Goal: Transaction & Acquisition: Purchase product/service

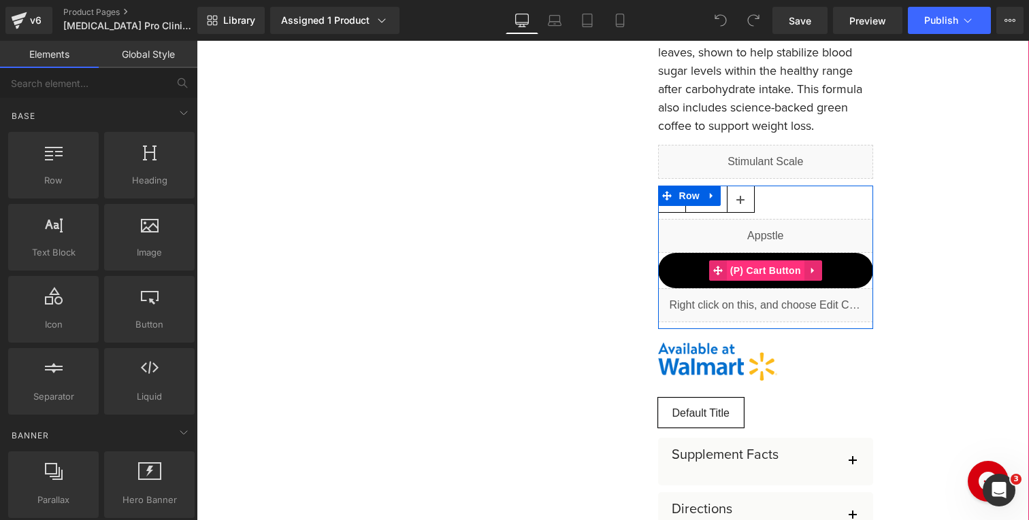
click at [762, 274] on span "(P) Cart Button" at bounding box center [766, 271] width 78 height 20
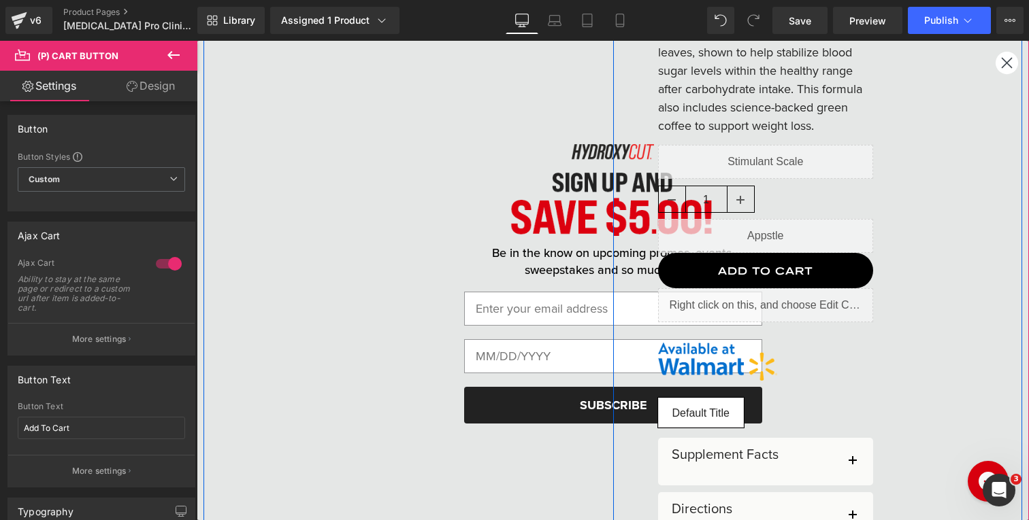
click at [1011, 69] on div "Liquid PRO CLINICAL Heading GLUCOSE SUPPORT Heading Liquid [MEDICAL_DATA] Pro C…" at bounding box center [818, 230] width 410 height 1016
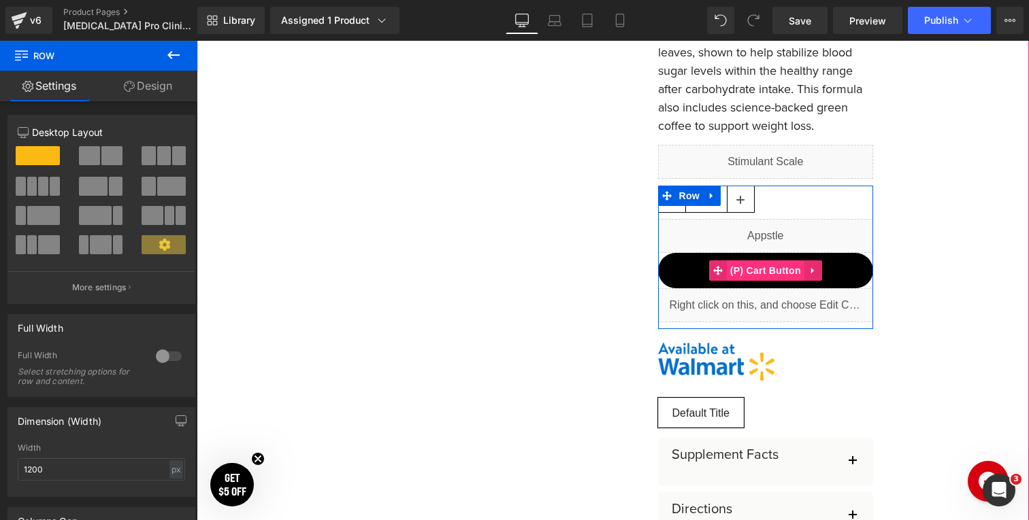
click at [767, 271] on span "(P) Cart Button" at bounding box center [766, 271] width 78 height 20
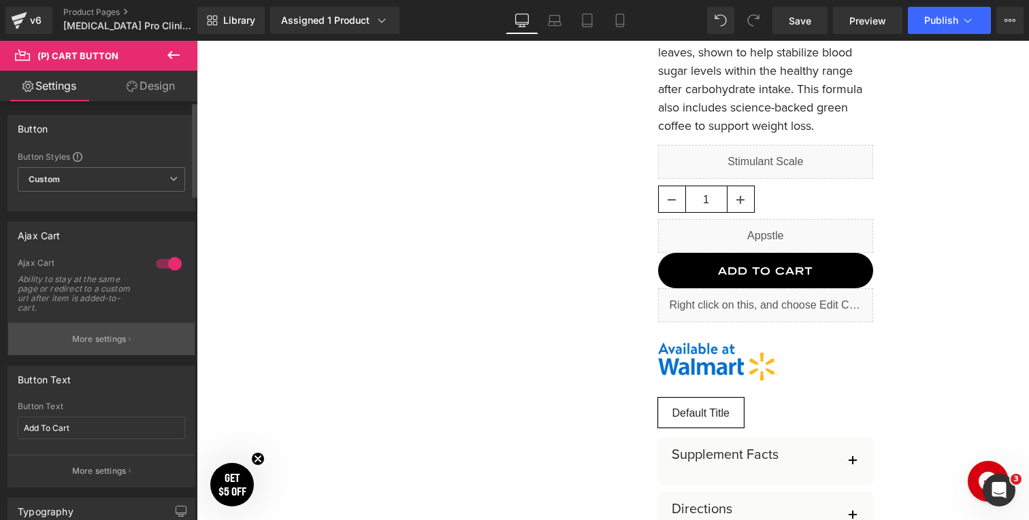
click at [89, 334] on p "More settings" at bounding box center [99, 339] width 54 height 12
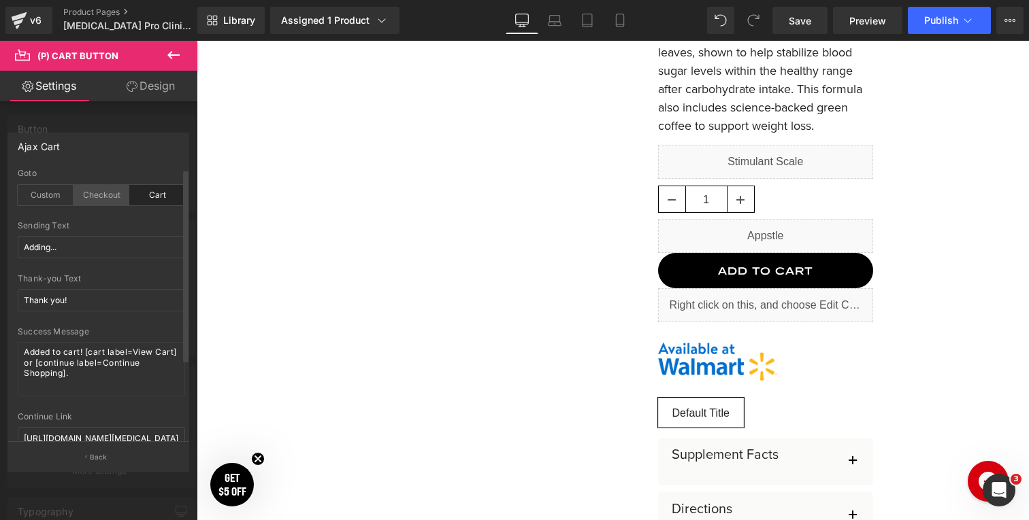
click at [96, 193] on div "Checkout" at bounding box center [101, 195] width 56 height 20
click at [44, 197] on div "Custom" at bounding box center [46, 195] width 56 height 20
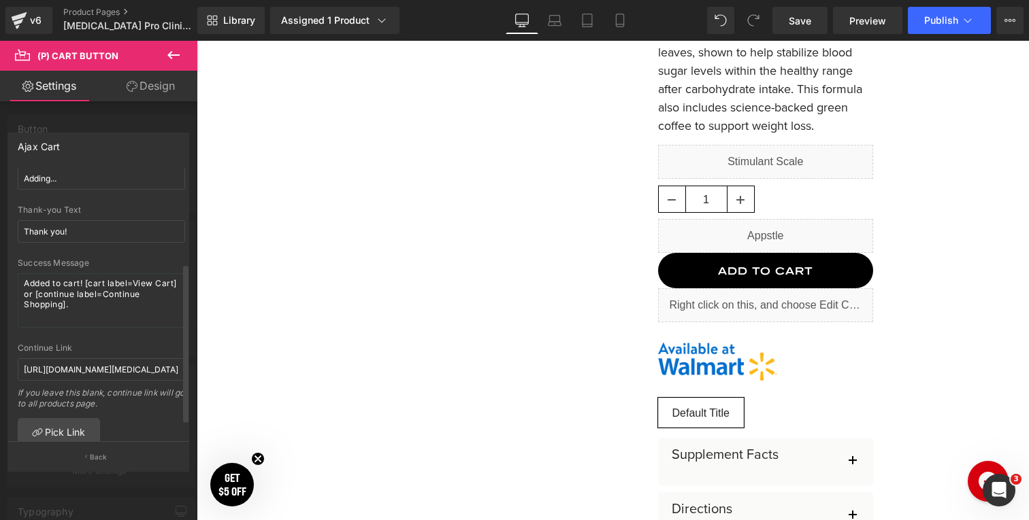
scroll to position [187, 0]
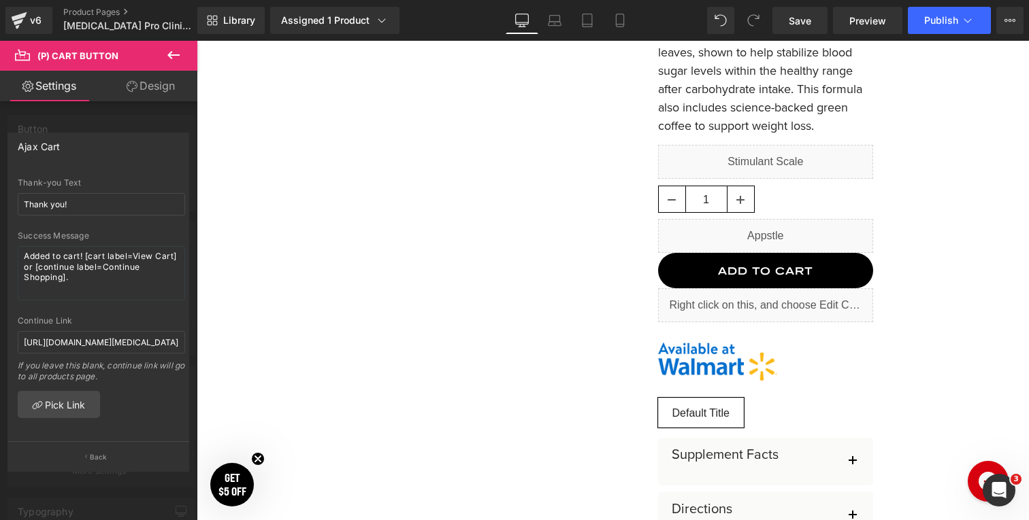
click at [171, 51] on icon at bounding box center [173, 55] width 16 height 16
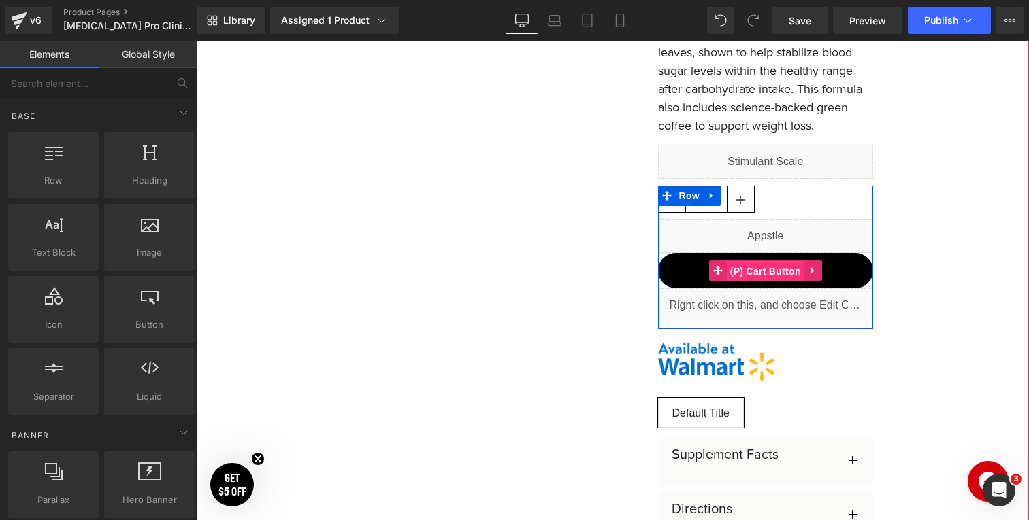
click at [760, 267] on span "(P) Cart Button" at bounding box center [766, 271] width 78 height 20
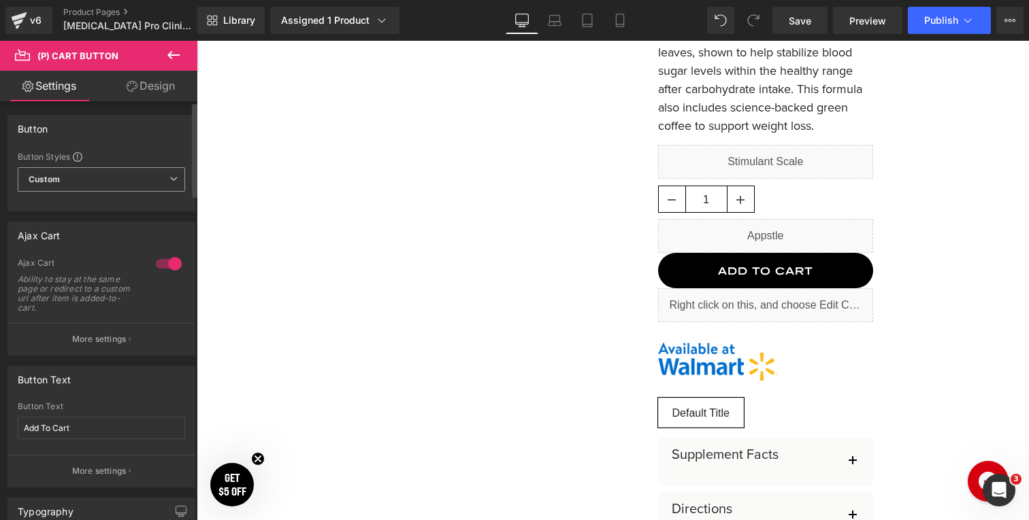
click at [84, 188] on span "Custom" at bounding box center [101, 179] width 167 height 24
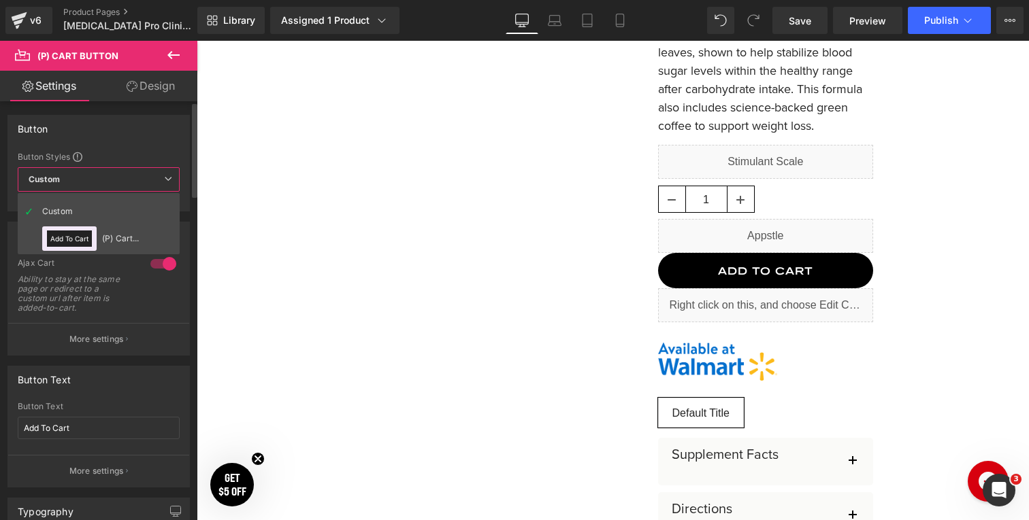
click at [93, 131] on div "Button" at bounding box center [98, 129] width 181 height 26
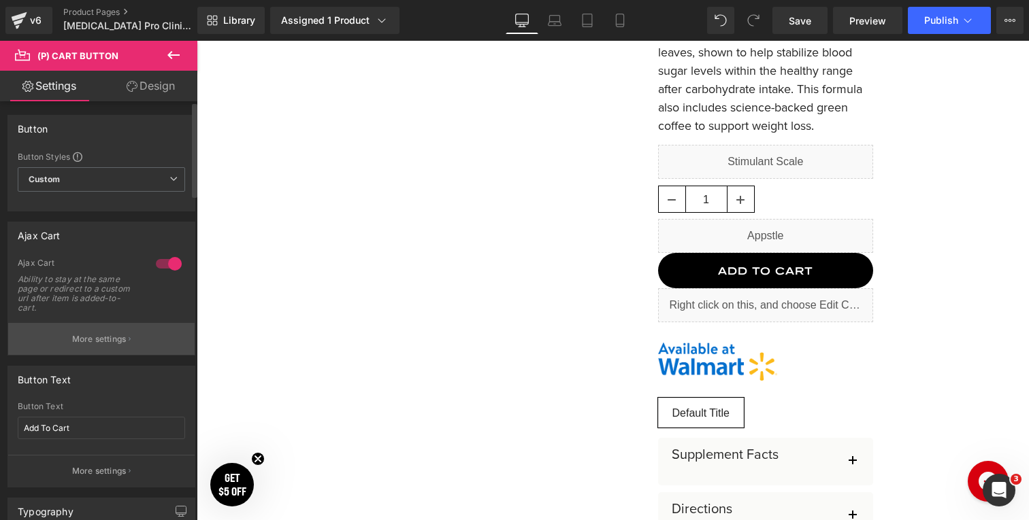
click at [101, 341] on p "More settings" at bounding box center [99, 339] width 54 height 12
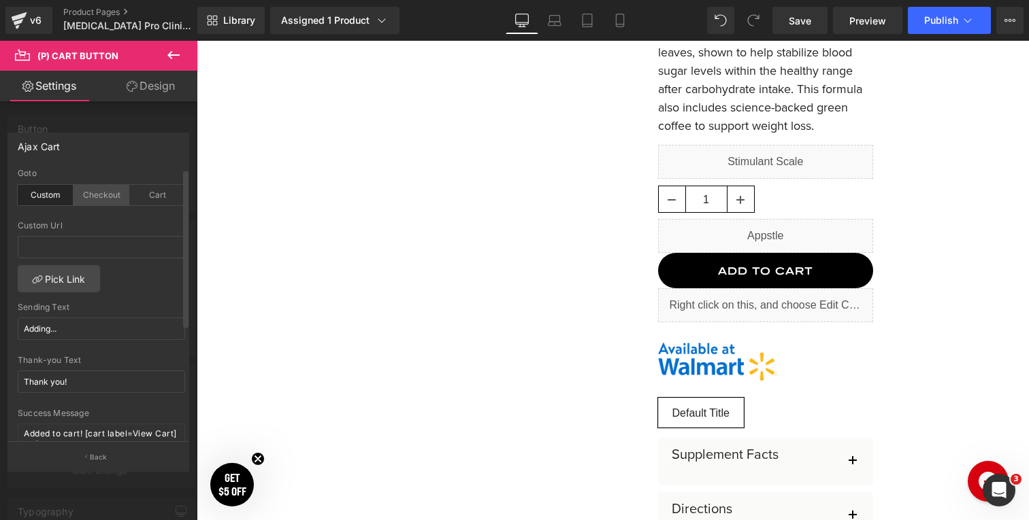
click at [103, 199] on div "Checkout" at bounding box center [101, 195] width 56 height 20
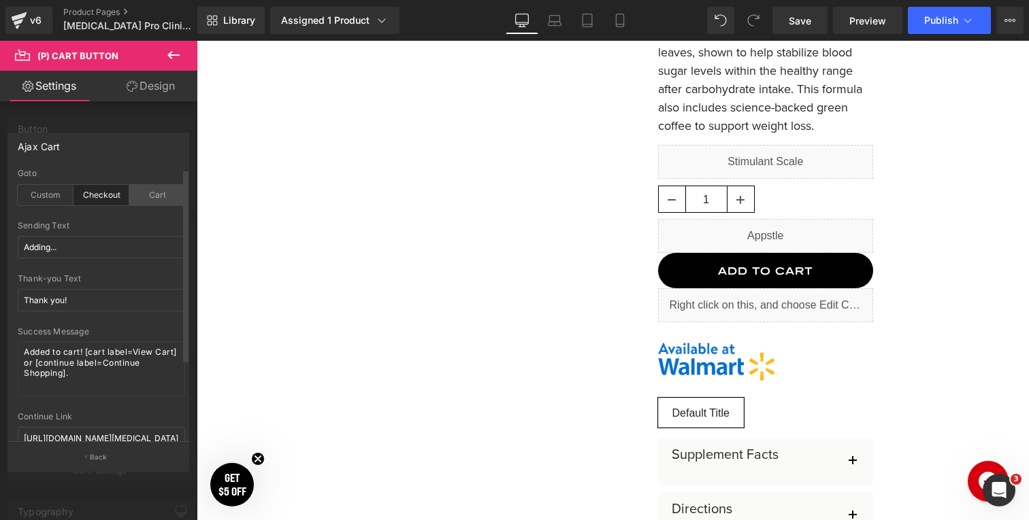
click at [154, 197] on div "Cart" at bounding box center [157, 195] width 56 height 20
